Goal: Find specific page/section: Find specific page/section

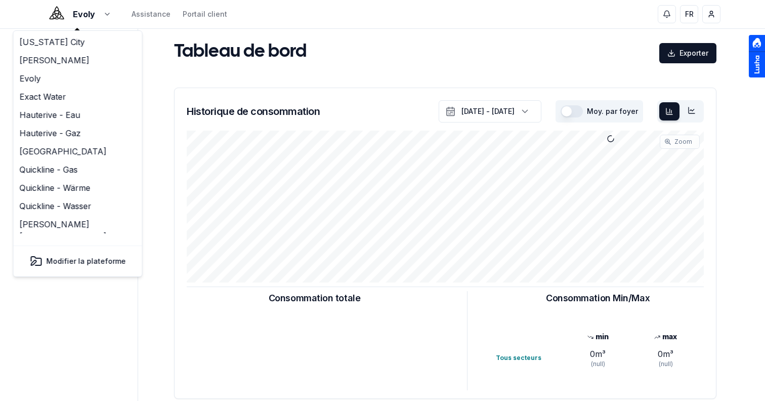
click at [68, 11] on html "Evoly Assistance Portail client FR Sami Tableau de bord Carte Utilisateurs Foye…" at bounding box center [382, 313] width 765 height 627
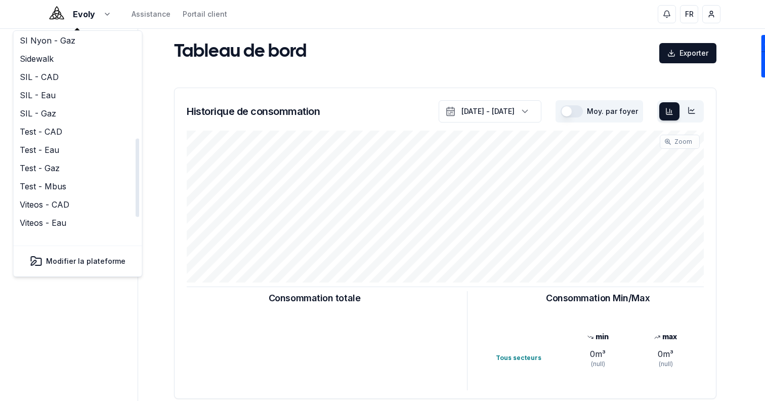
scroll to position [310, 0]
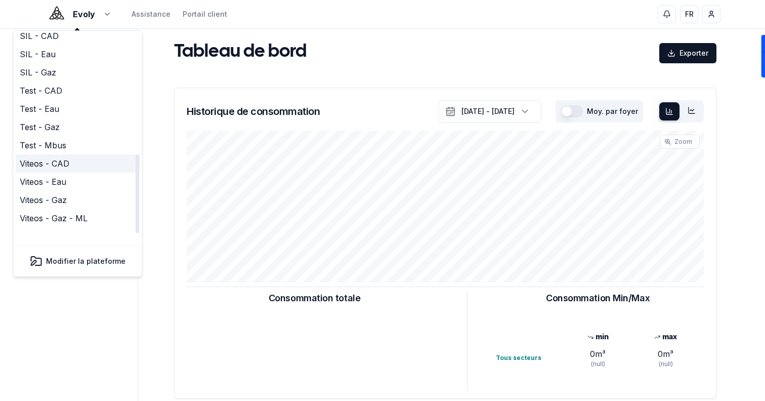
click at [72, 154] on link "Viteos - CAD" at bounding box center [78, 163] width 125 height 18
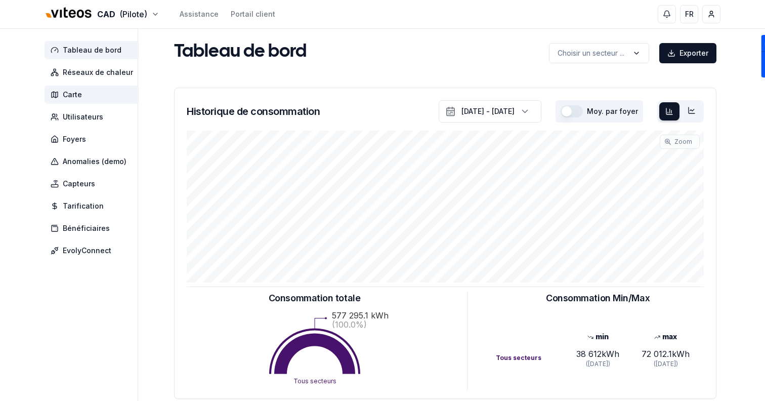
click at [108, 101] on span "Carte" at bounding box center [92, 95] width 95 height 18
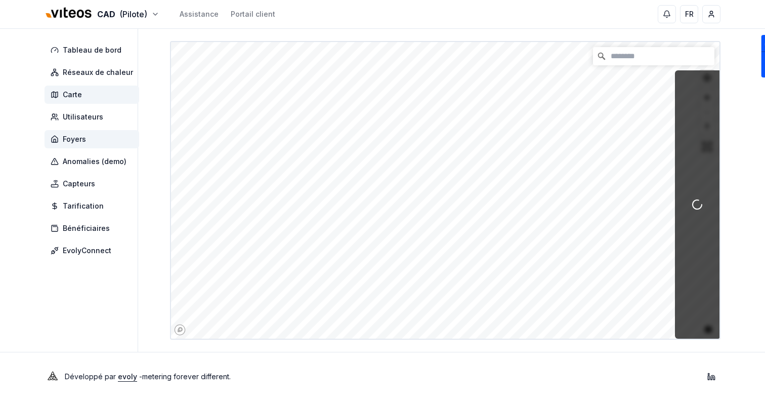
click at [82, 134] on span "Foyers" at bounding box center [74, 139] width 23 height 10
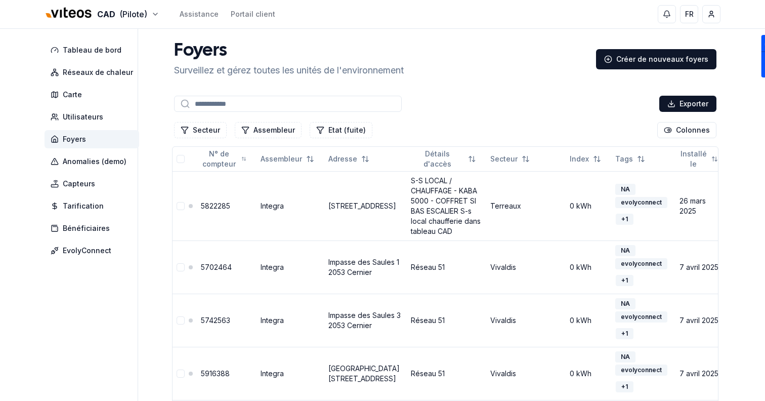
click at [268, 104] on input at bounding box center [288, 104] width 228 height 16
click at [198, 126] on button "Secteur" at bounding box center [200, 130] width 53 height 16
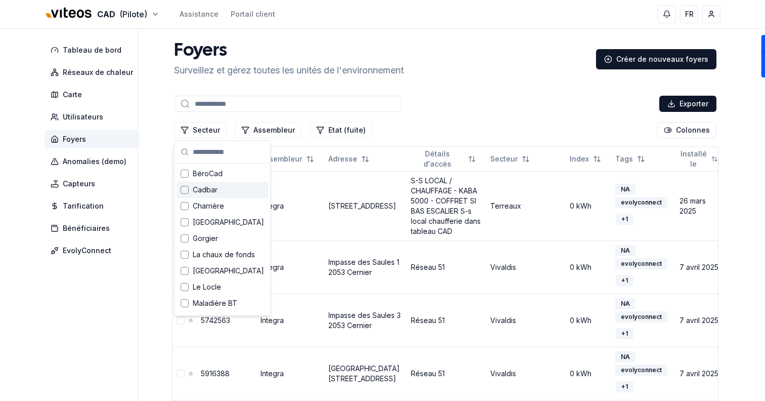
click at [211, 185] on span "Cadbar" at bounding box center [205, 190] width 25 height 10
